Goal: Task Accomplishment & Management: Complete application form

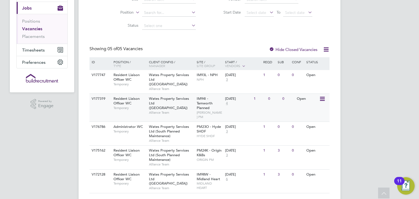
scroll to position [68, 0]
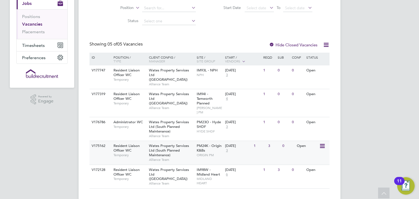
click at [187, 146] on div "Wates Property Services Ltd (South Planned Maintenance) Alliance Team" at bounding box center [172, 152] width 48 height 23
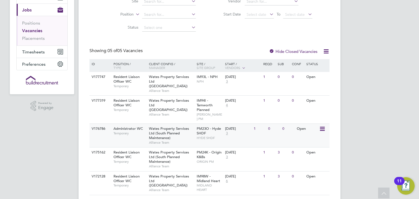
scroll to position [68, 0]
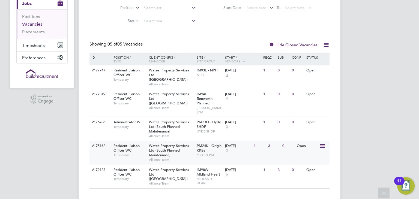
click at [229, 145] on div "[DATE] 3" at bounding box center [238, 148] width 29 height 15
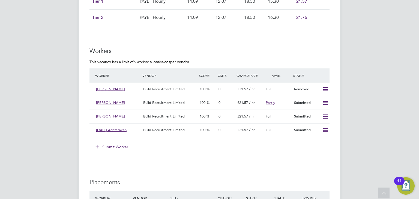
click at [121, 147] on button "Submit Worker" at bounding box center [112, 147] width 41 height 9
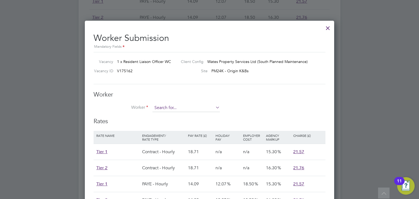
click at [167, 109] on input at bounding box center [186, 108] width 67 height 8
click at [213, 107] on input at bounding box center [186, 108] width 67 height 8
click at [214, 106] on icon at bounding box center [214, 108] width 0 height 8
click at [191, 123] on li "+ Add new" at bounding box center [187, 122] width 68 height 7
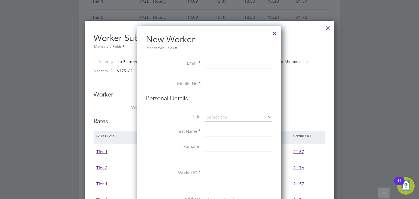
paste input "Klinsa@hotmail.com"
type input "Klinsa@hotmail.com"
click at [223, 86] on input at bounding box center [238, 84] width 67 height 10
paste input "07946669769"
type input "07946669769"
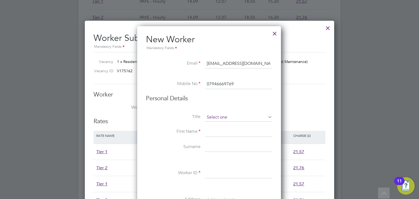
click at [223, 118] on input at bounding box center [238, 117] width 67 height 8
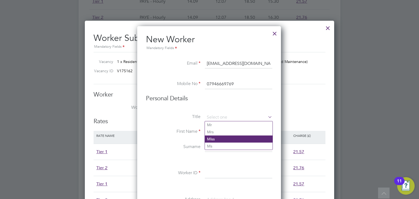
click at [223, 139] on li "Miss" at bounding box center [239, 139] width 68 height 7
type input "Miss"
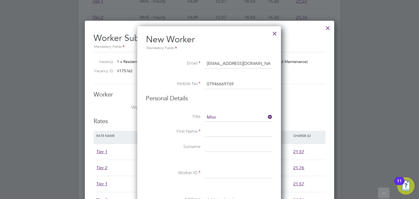
click at [207, 130] on input at bounding box center [238, 132] width 67 height 10
paste input "KLINSA DACI"
click at [210, 133] on input "LKLINSA DACI" at bounding box center [238, 132] width 67 height 10
drag, startPoint x: 248, startPoint y: 135, endPoint x: 223, endPoint y: 133, distance: 25.2
click at [223, 133] on input "KLINSA DACI" at bounding box center [238, 132] width 67 height 10
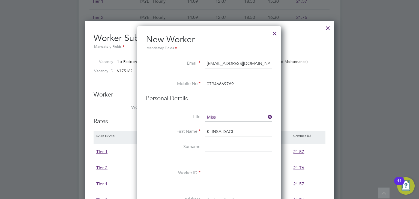
type input "KLINSA"
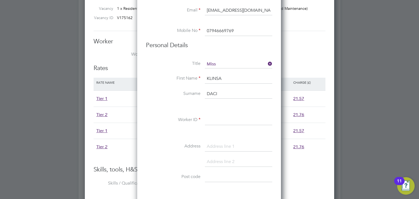
scroll to position [518, 0]
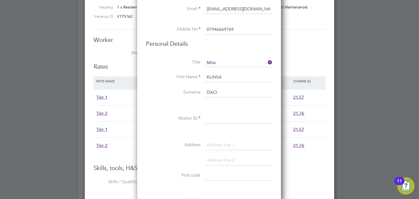
type input "DACI"
click at [221, 121] on input at bounding box center [238, 119] width 67 height 10
paste input "309078"
type input "309078"
drag, startPoint x: 151, startPoint y: 131, endPoint x: 168, endPoint y: 127, distance: 17.8
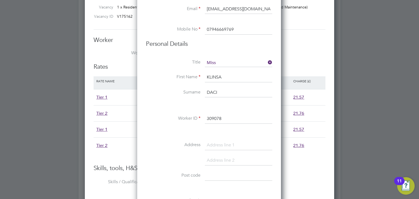
click at [153, 131] on li at bounding box center [209, 132] width 126 height 6
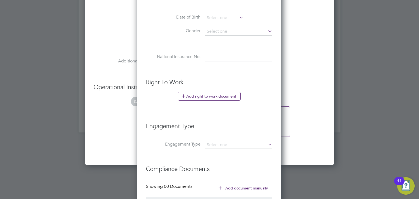
scroll to position [753, 0]
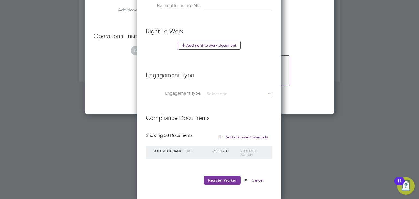
drag, startPoint x: 231, startPoint y: 178, endPoint x: 226, endPoint y: 177, distance: 5.4
click at [231, 178] on button "Register Worker" at bounding box center [222, 180] width 37 height 9
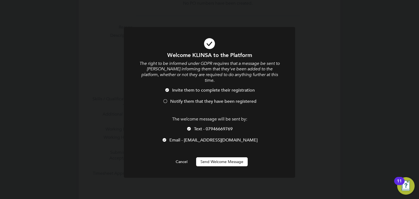
scroll to position [462, 144]
click at [198, 92] on li "Invite them to complete their registration" at bounding box center [210, 93] width 142 height 11
drag, startPoint x: 211, startPoint y: 155, endPoint x: 205, endPoint y: 154, distance: 5.8
click at [211, 157] on button "Send Welcome Message" at bounding box center [222, 161] width 52 height 9
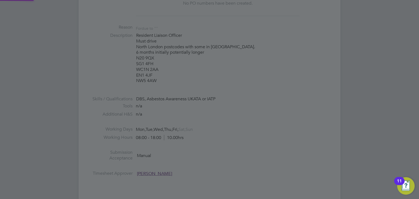
type input "KLINSA DACI (309078)"
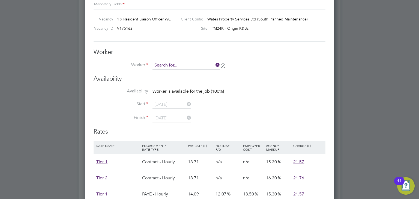
scroll to position [3, 2]
click at [184, 65] on input at bounding box center [186, 65] width 67 height 8
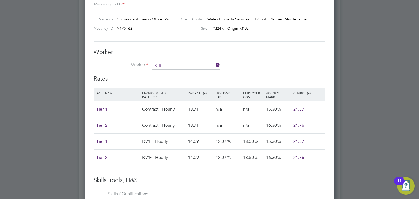
click at [190, 70] on li "Klin sa Daci (309078)" at bounding box center [187, 72] width 68 height 7
type input "Klinsa Daci (309078)"
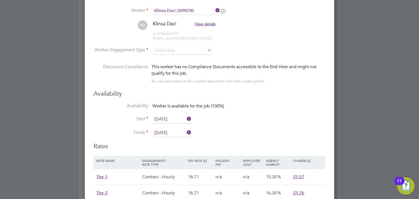
scroll to position [561, 0]
click at [200, 48] on input at bounding box center [182, 51] width 59 height 8
click at [183, 59] on li "Contract" at bounding box center [182, 57] width 59 height 7
type input "Contract"
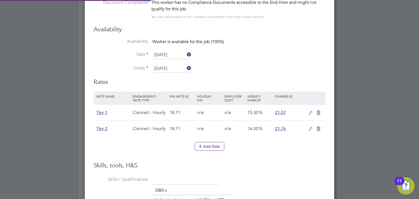
scroll to position [697, 0]
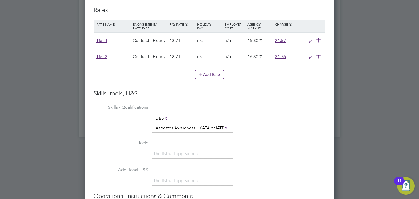
click at [320, 55] on icon at bounding box center [318, 57] width 7 height 4
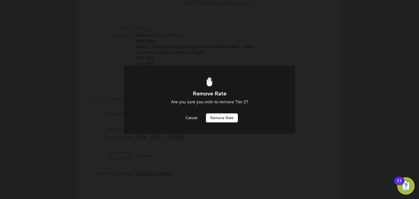
scroll to position [0, 0]
click at [235, 114] on button "Remove rate" at bounding box center [222, 117] width 32 height 9
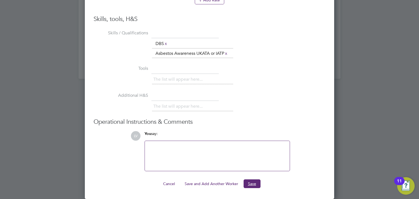
drag, startPoint x: 250, startPoint y: 184, endPoint x: 237, endPoint y: 167, distance: 21.2
click at [250, 184] on button "Save" at bounding box center [252, 184] width 17 height 9
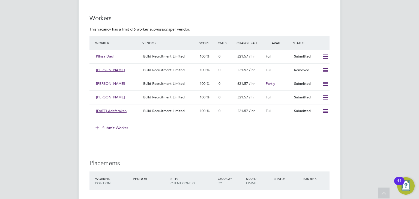
scroll to position [546, 0]
